Goal: Check status

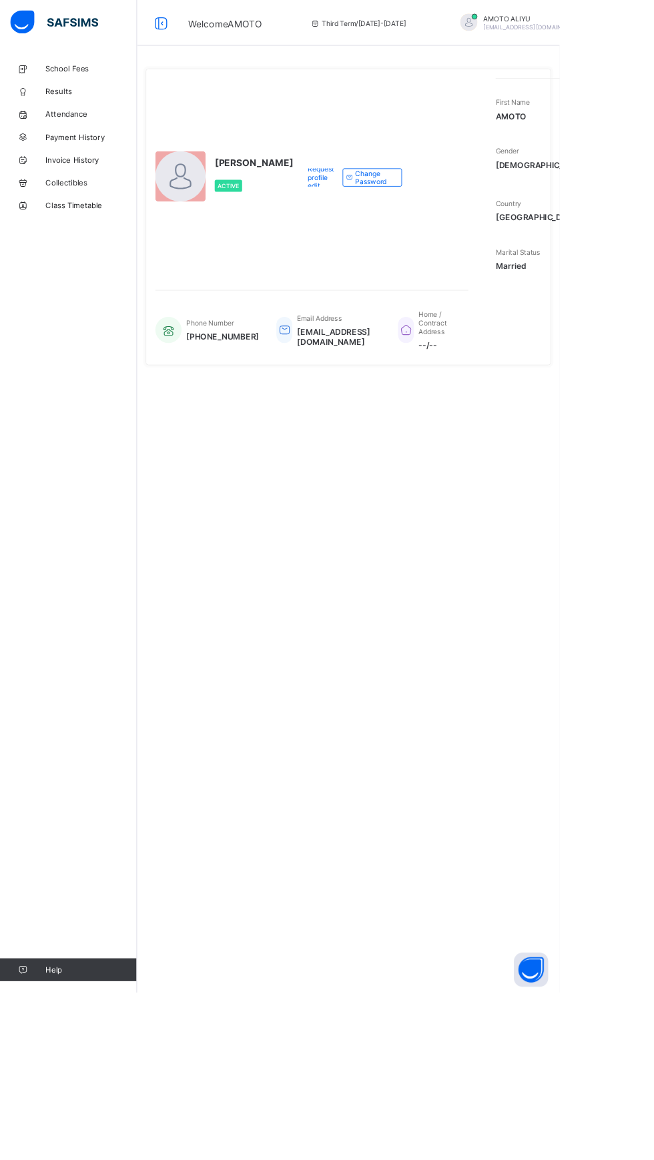
click at [81, 133] on span "Attendance" at bounding box center [106, 133] width 107 height 11
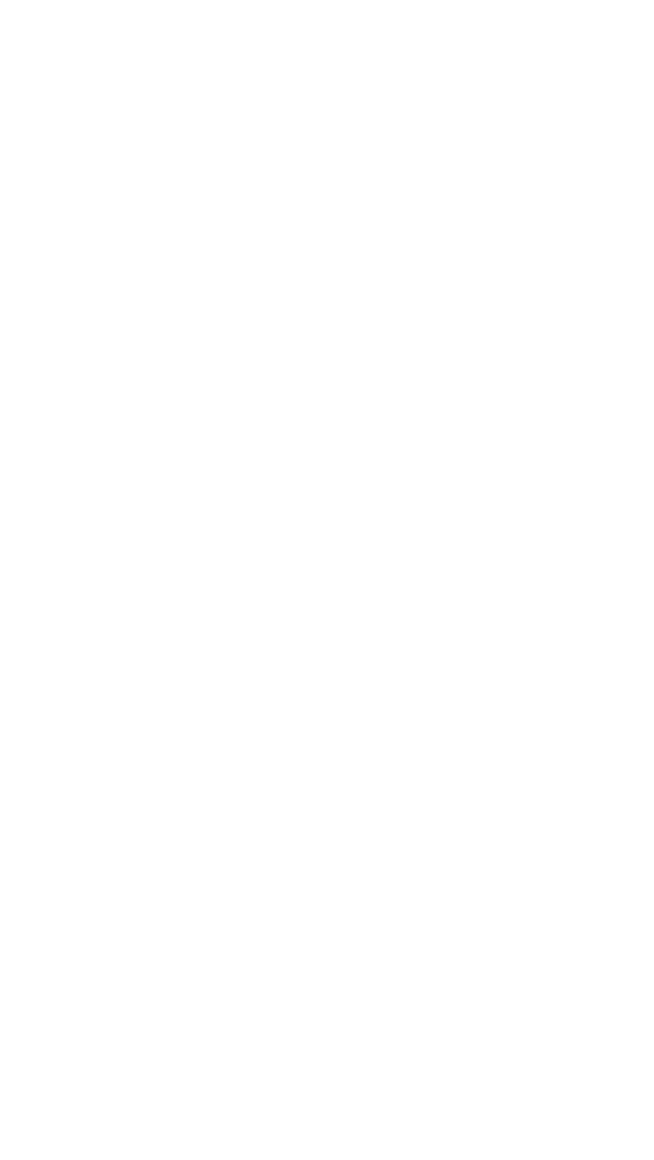
select select "****"
select select "*"
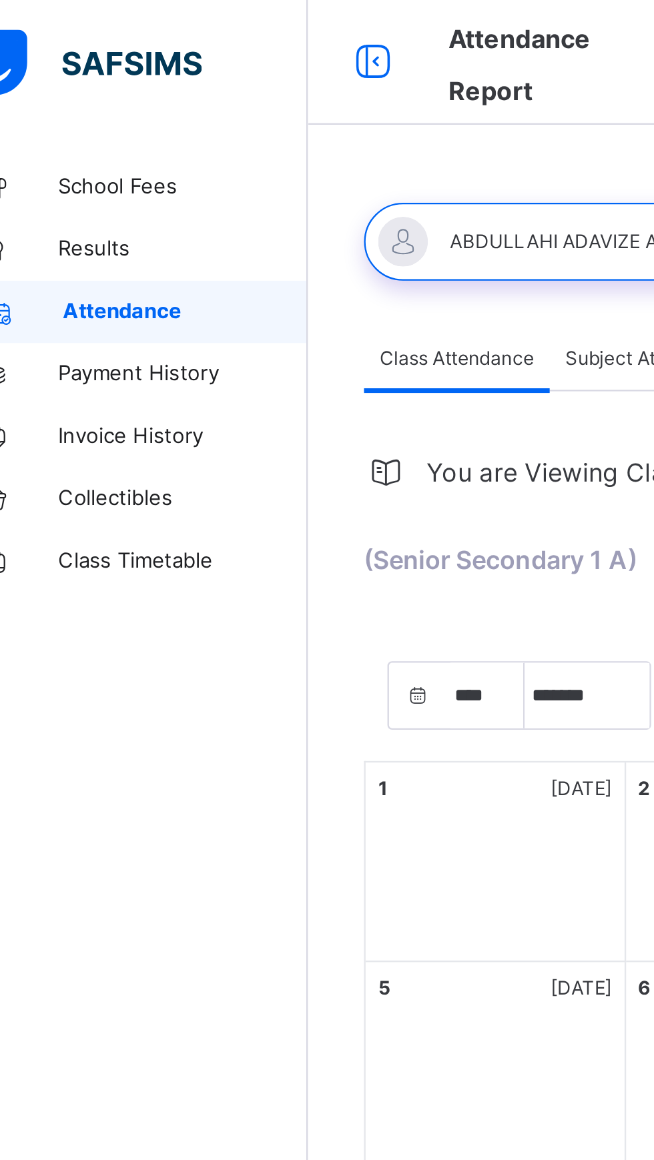
click at [79, 99] on link "Results" at bounding box center [80, 106] width 160 height 27
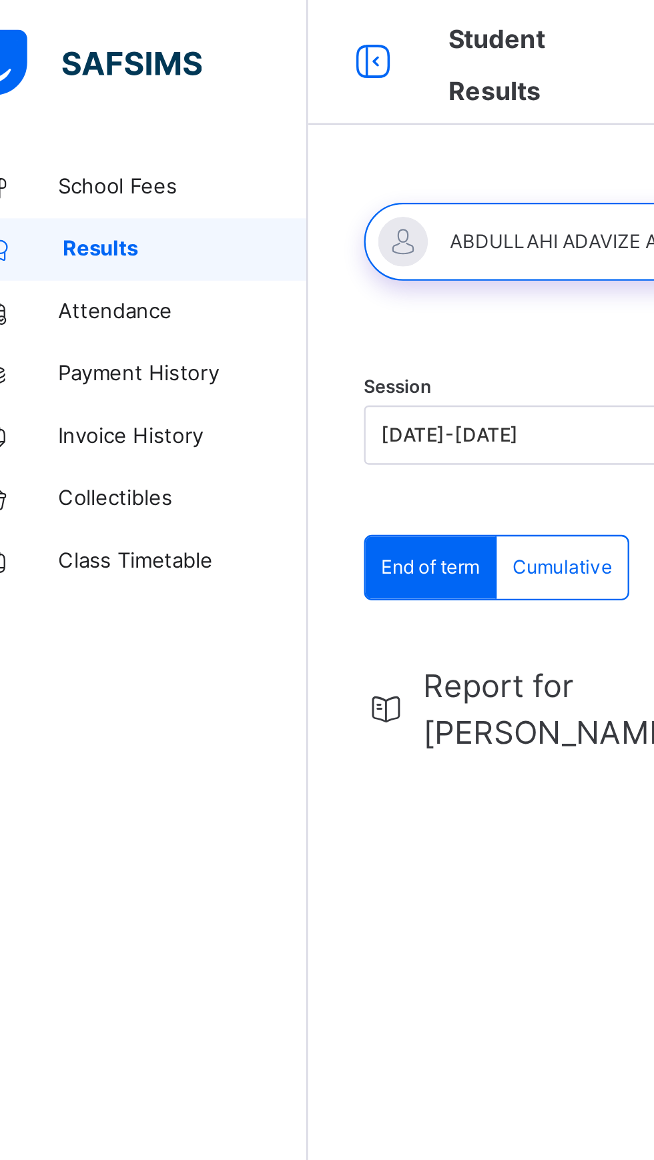
click at [251, 99] on div at bounding box center [264, 103] width 161 height 33
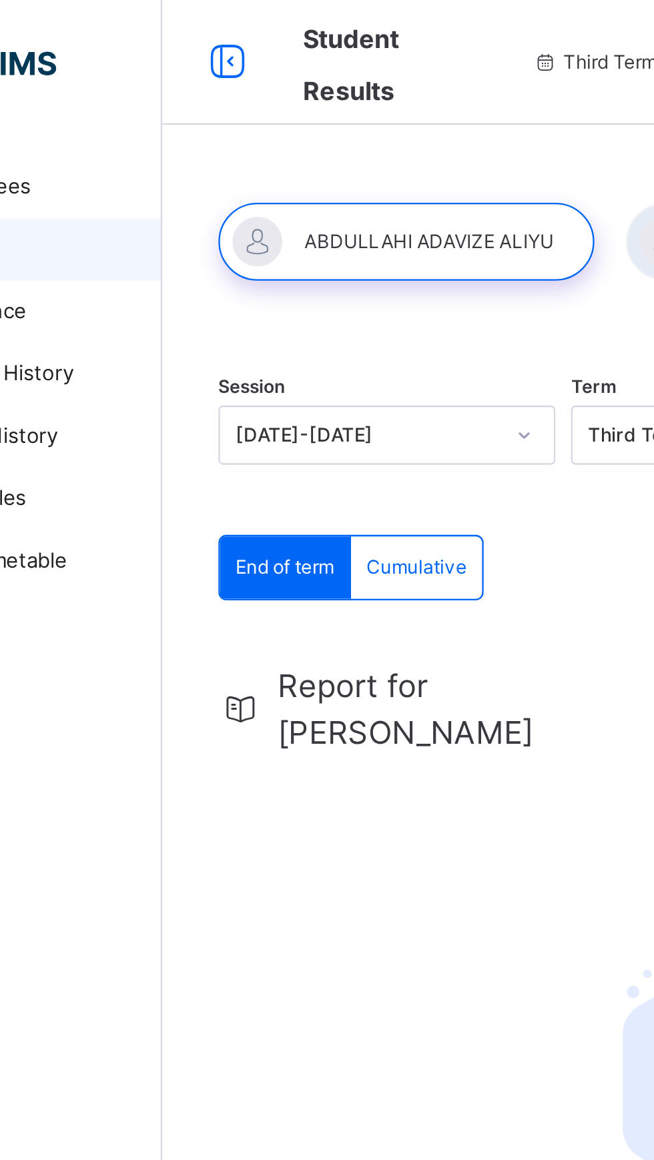
click at [246, 300] on span "Report for [PERSON_NAME]" at bounding box center [269, 304] width 119 height 40
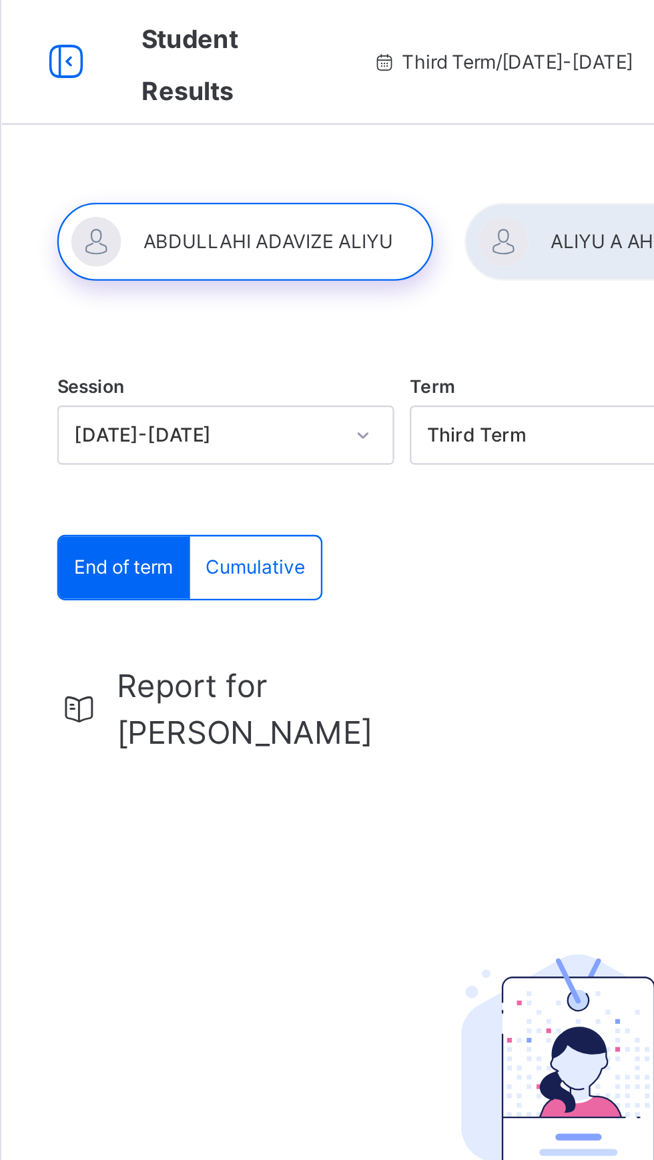
click at [334, 312] on div "Report for [PERSON_NAME]" at bounding box center [407, 304] width 446 height 40
